Goal: Task Accomplishment & Management: Use online tool/utility

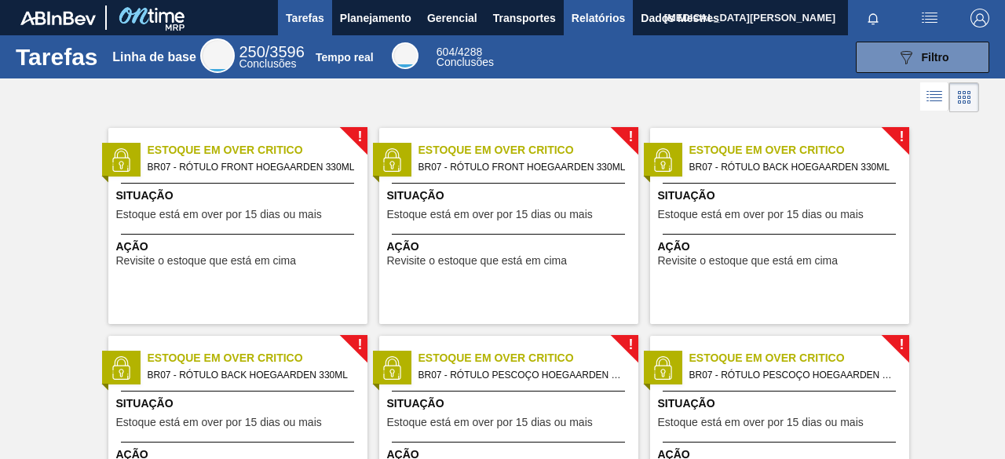
click at [620, 16] on font "Relatórios" at bounding box center [598, 18] width 53 height 13
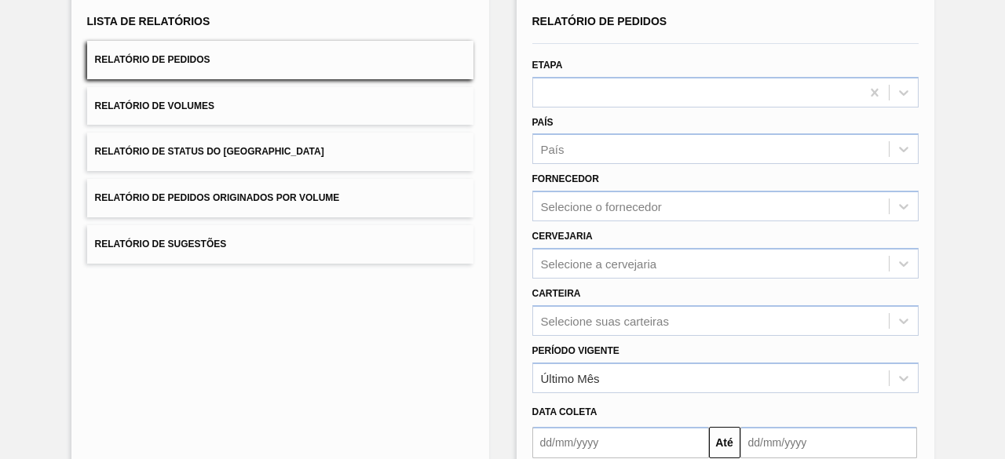
scroll to position [157, 0]
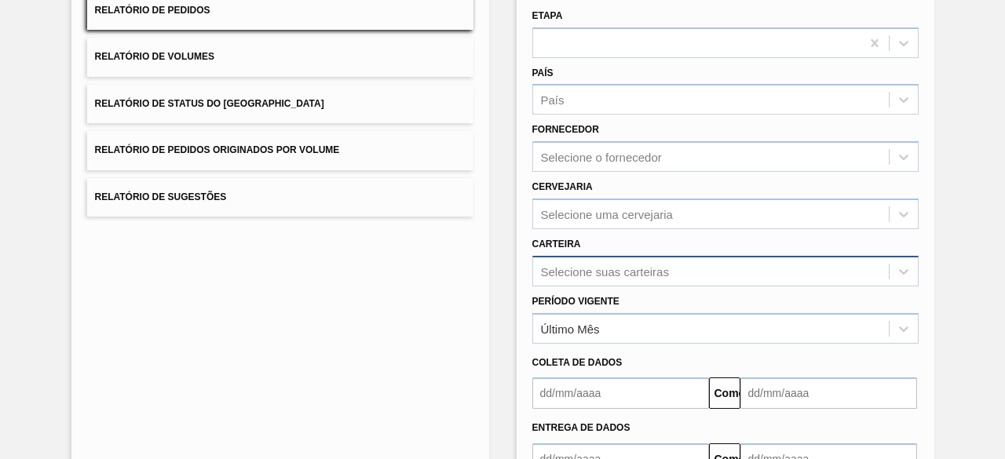
click at [572, 269] on font "Selecione suas carteiras" at bounding box center [605, 271] width 128 height 13
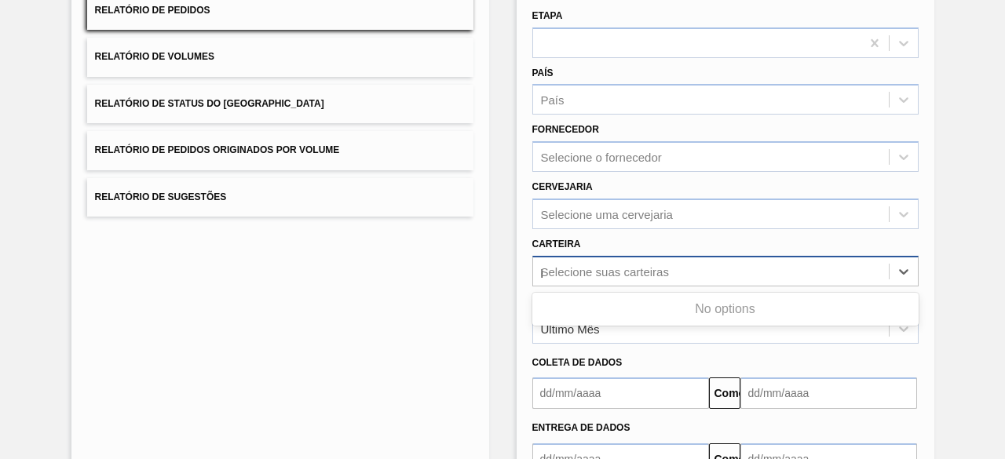
type input "pr"
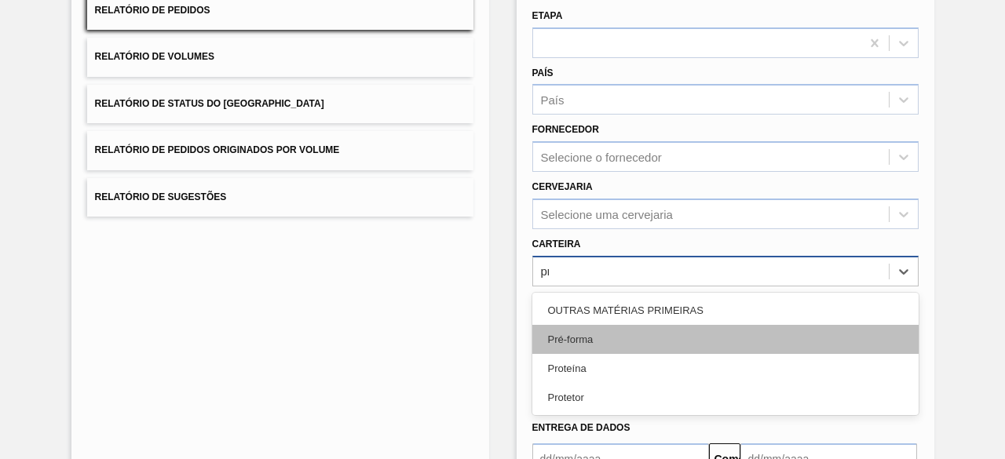
click at [627, 343] on div "Pré-forma" at bounding box center [725, 339] width 386 height 29
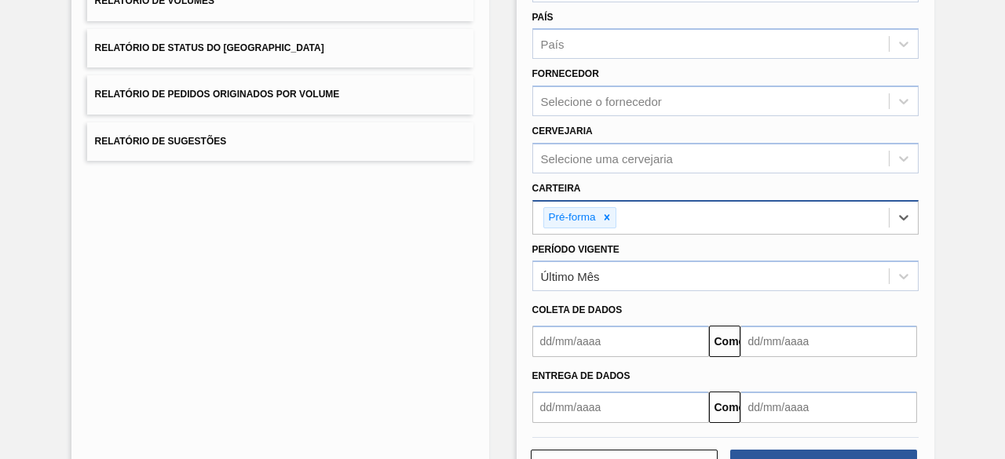
scroll to position [236, 0]
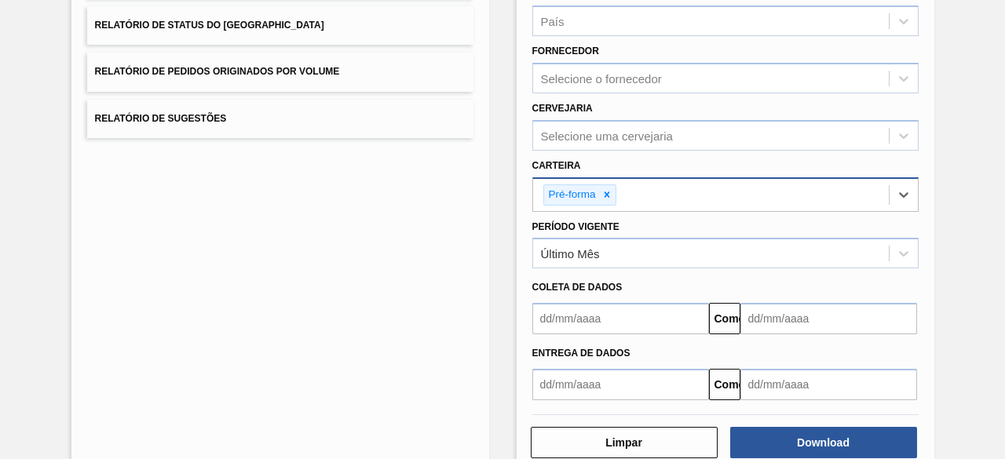
click at [605, 331] on input "text" at bounding box center [620, 318] width 177 height 31
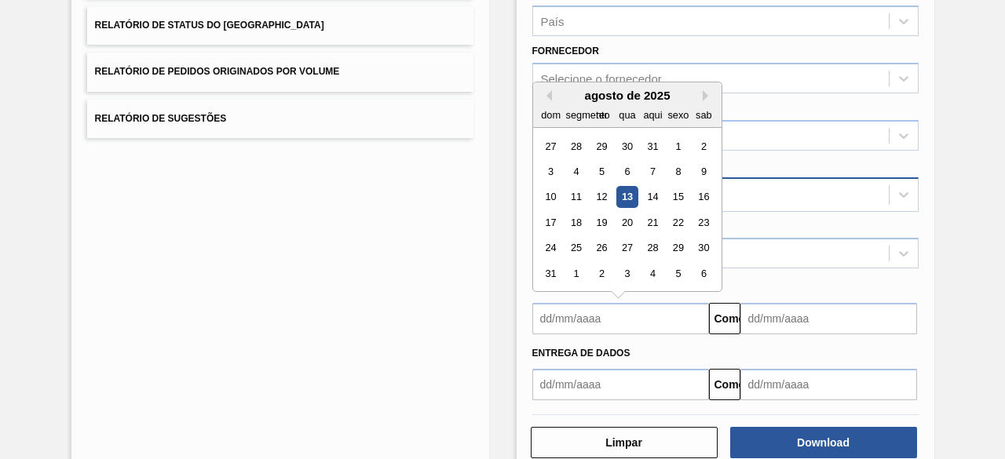
click at [548, 104] on div "dom" at bounding box center [550, 114] width 21 height 21
click at [551, 102] on div "dom segmento ter qua aqui sexo sab" at bounding box center [627, 114] width 188 height 25
click at [544, 86] on div "agosto de 2025 dom segmento ter qua aqui sexo sab" at bounding box center [627, 105] width 188 height 46
click at [549, 90] on button "[PERSON_NAME]" at bounding box center [546, 95] width 11 height 11
click at [608, 141] on div "1" at bounding box center [600, 146] width 21 height 21
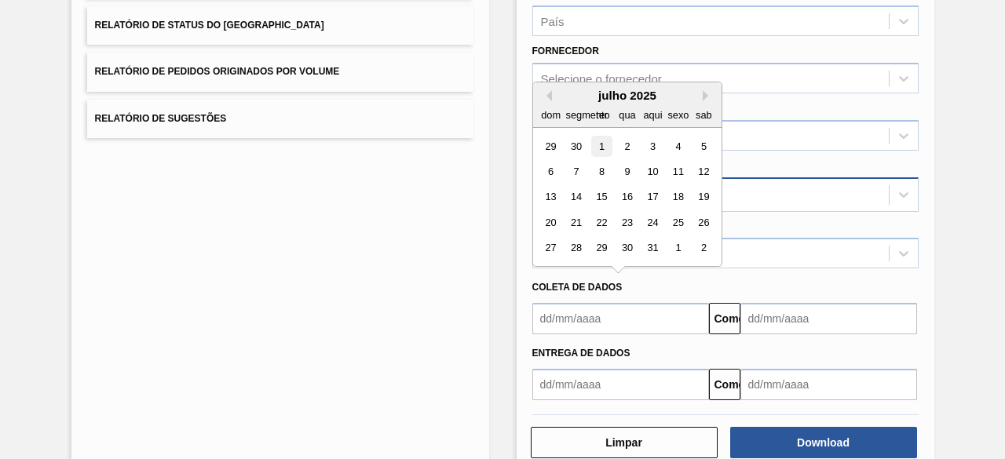
type input "[DATE]"
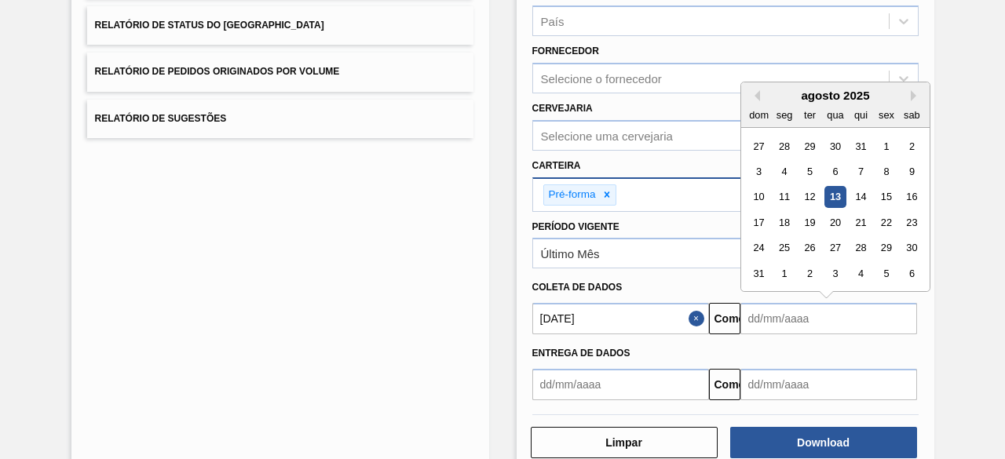
click at [852, 314] on input "text" at bounding box center [828, 318] width 177 height 31
click at [912, 197] on div "16" at bounding box center [911, 197] width 21 height 21
type input "[DATE]"
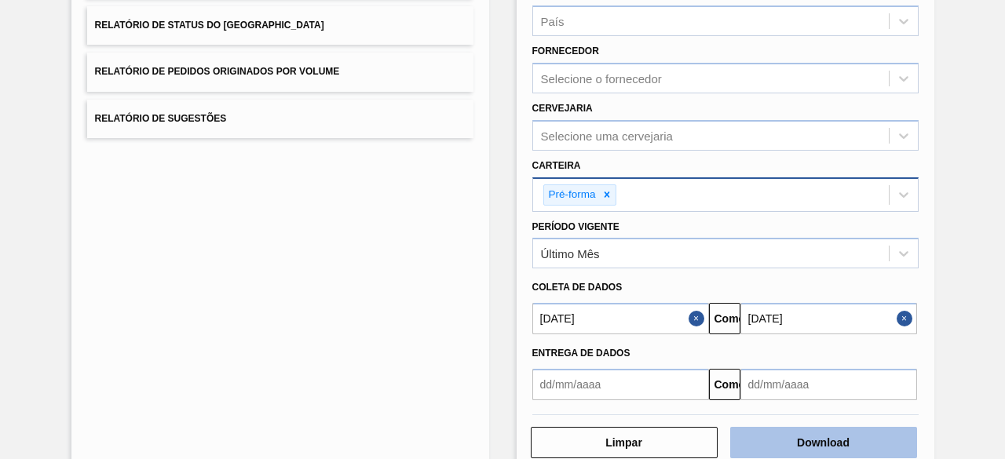
click at [832, 440] on font "Download" at bounding box center [823, 443] width 53 height 13
